Goal: Task Accomplishment & Management: Use online tool/utility

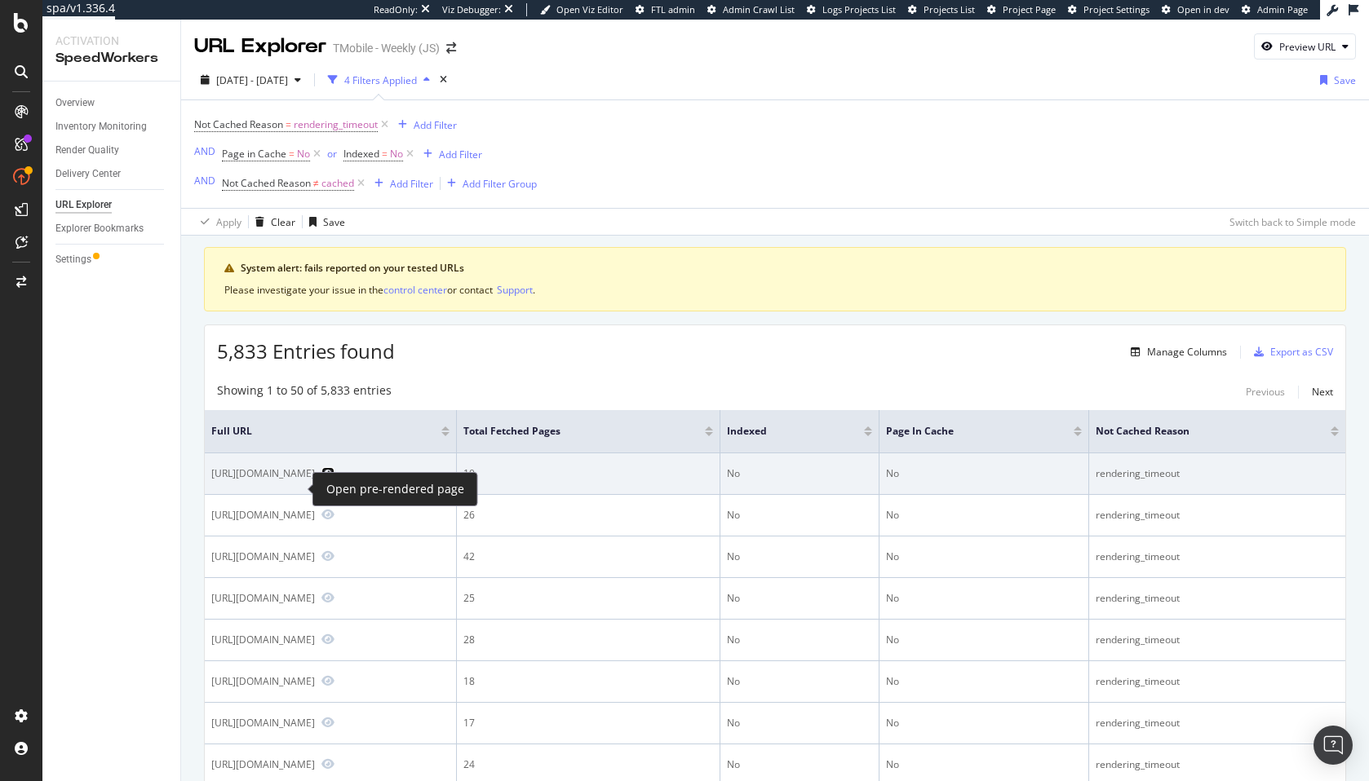
click at [321, 479] on icon "Preview https://www.t-mobile.com/business/credit-check/consumer-credit-check-fo…" at bounding box center [327, 472] width 13 height 11
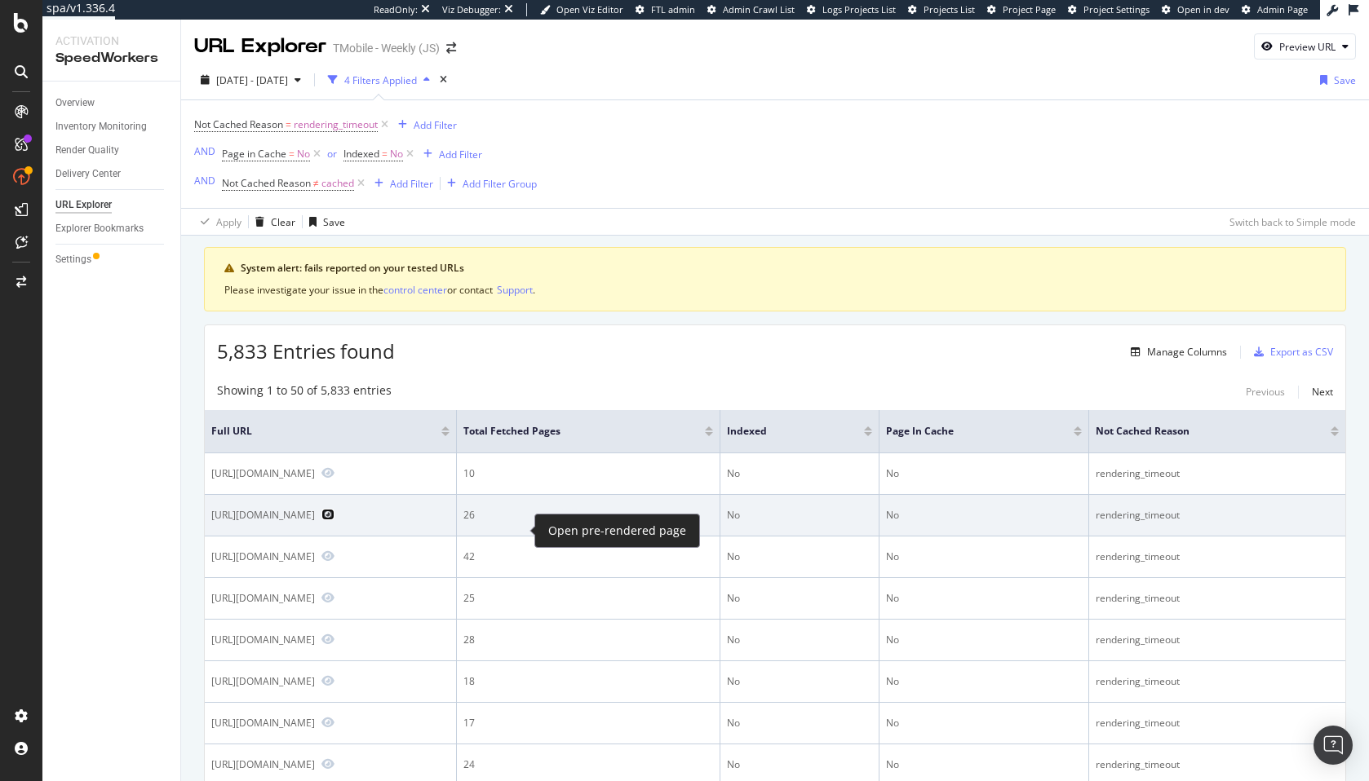
click at [334, 520] on icon "Preview https://www.t-mobile.com/accessories/brand/mophie?color=blue" at bounding box center [327, 514] width 13 height 11
